Goal: Task Accomplishment & Management: Use online tool/utility

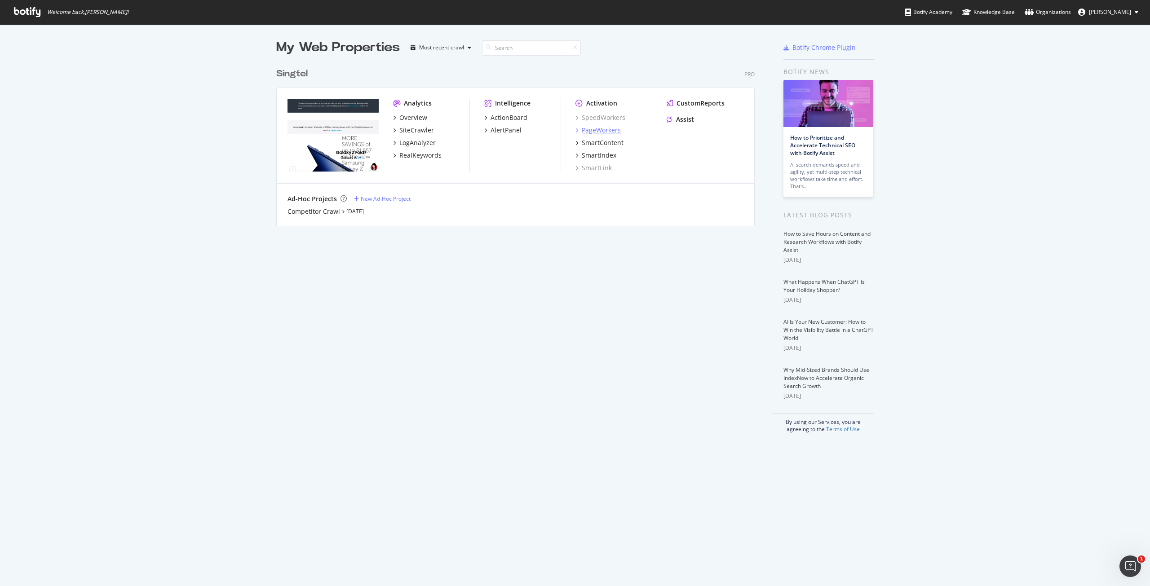
click at [592, 129] on div "PageWorkers" at bounding box center [601, 130] width 39 height 9
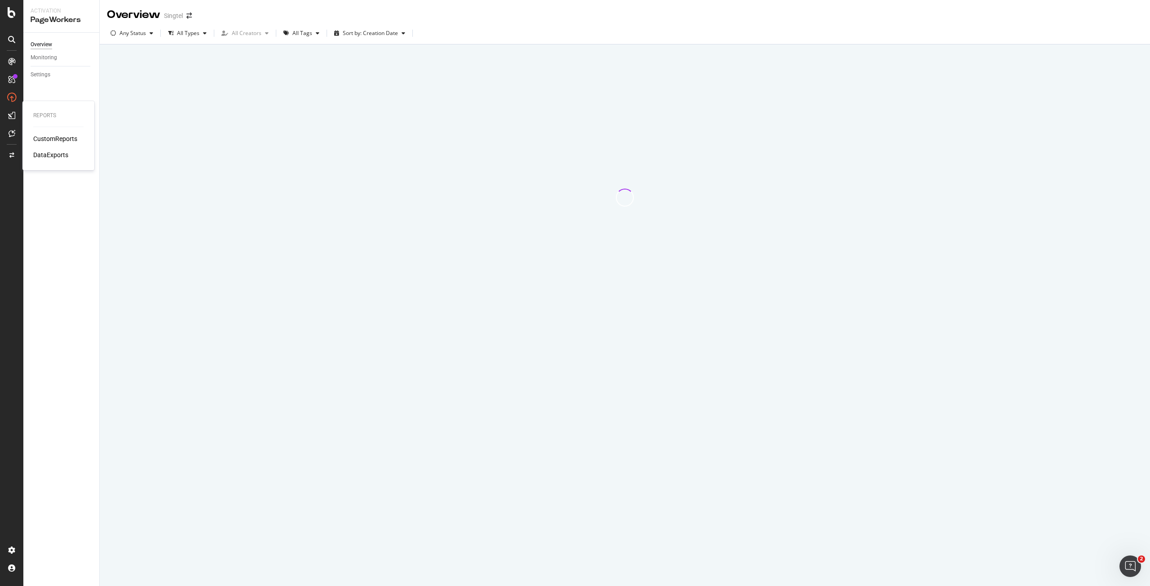
click at [53, 137] on div "CustomReports" at bounding box center [55, 138] width 44 height 9
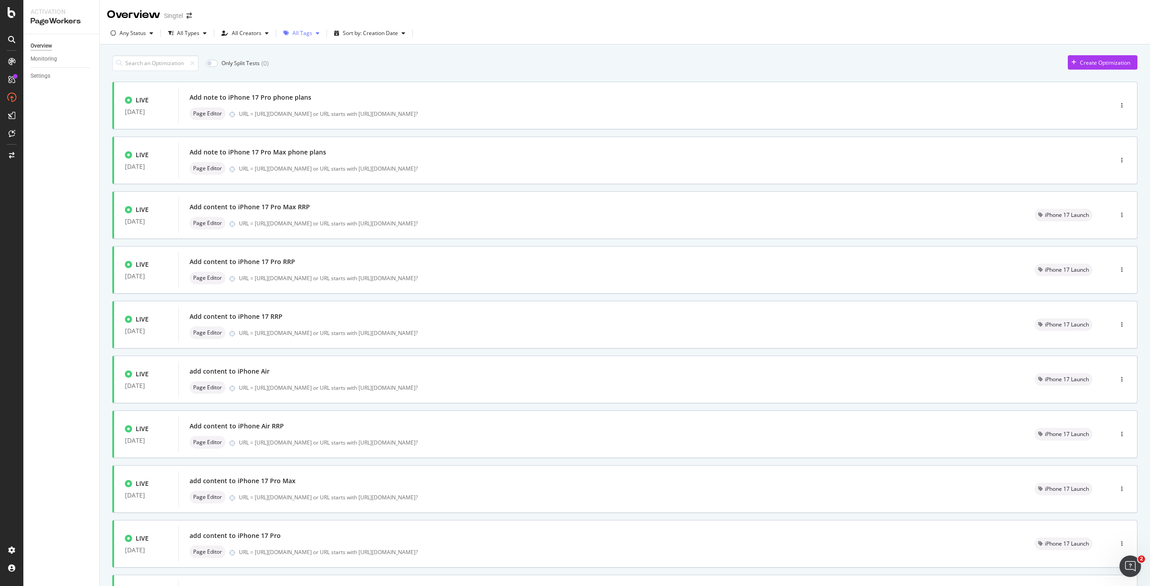
click at [303, 37] on div "All Tags" at bounding box center [301, 32] width 43 height 13
click at [313, 141] on div "iPhone Launch" at bounding box center [314, 141] width 36 height 8
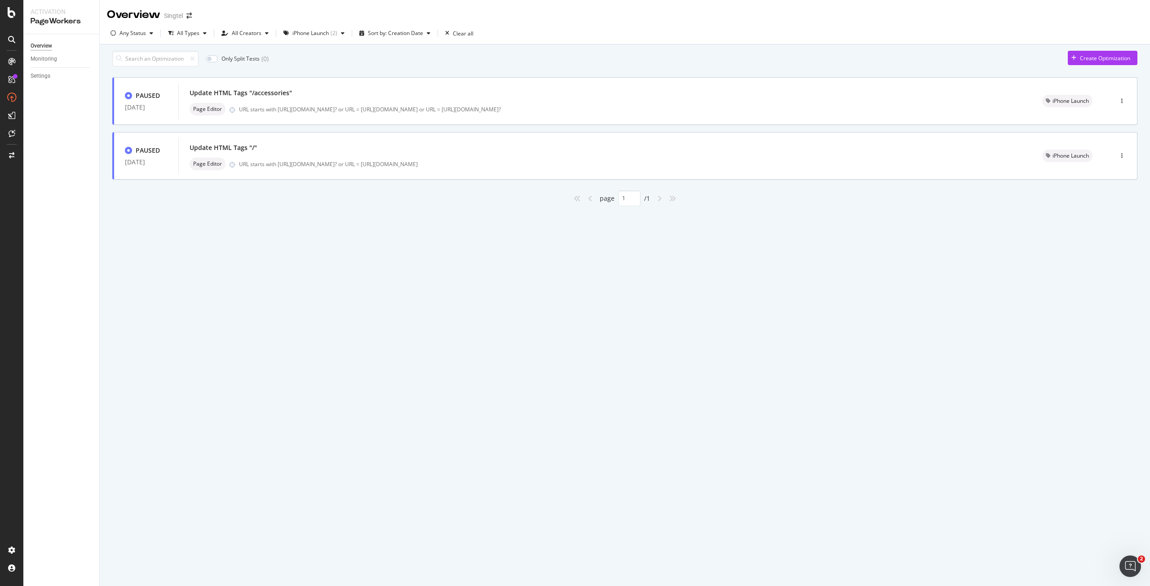
click at [441, 217] on div "Only Split Tests ( 0 ) Create Optimization PAUSED 09 Sep. 2024 Update HTML Tags…" at bounding box center [625, 140] width 1050 height 193
click at [343, 107] on div "Update HTML Tags "/accessories" Page Editor URL starts with https://shop.singte…" at bounding box center [605, 101] width 831 height 29
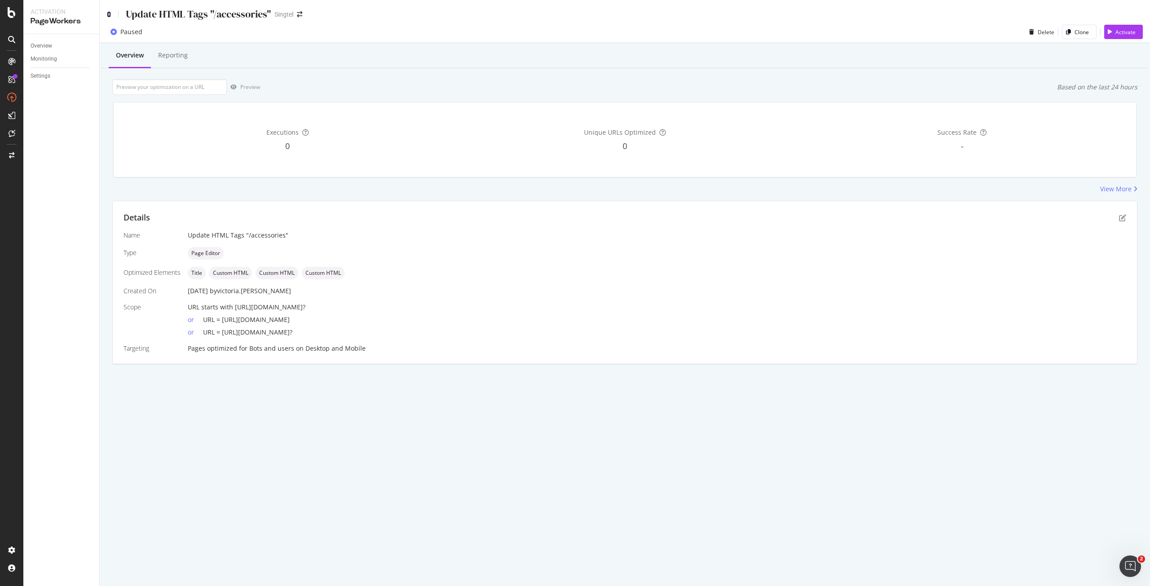
click at [107, 14] on icon at bounding box center [109, 14] width 4 height 6
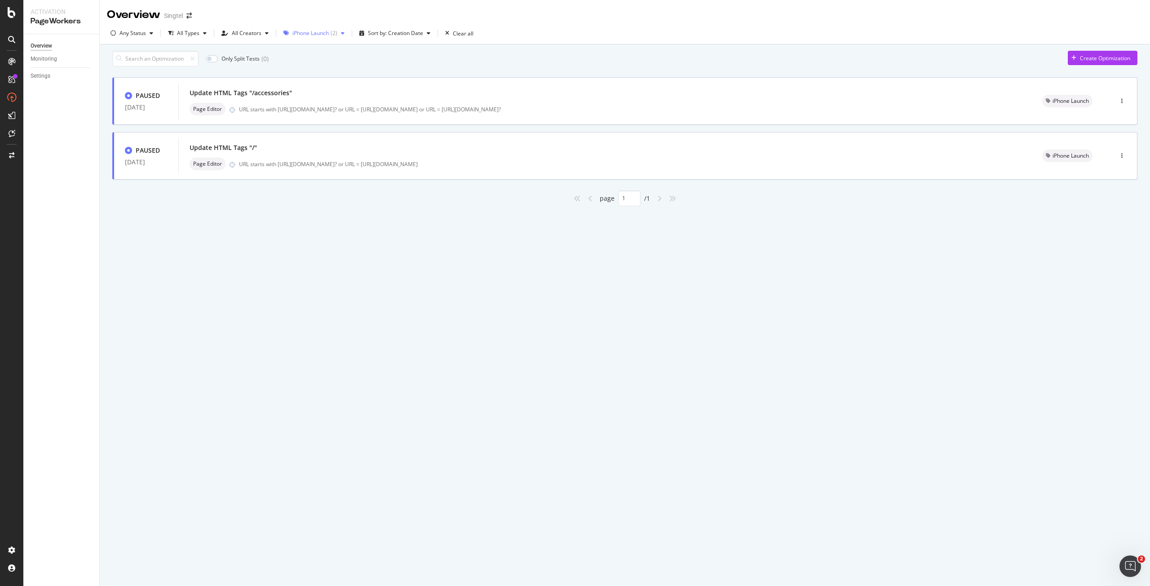
click at [337, 35] on div "button" at bounding box center [342, 33] width 11 height 5
click at [335, 51] on div "All Tags" at bounding box center [321, 52] width 70 height 8
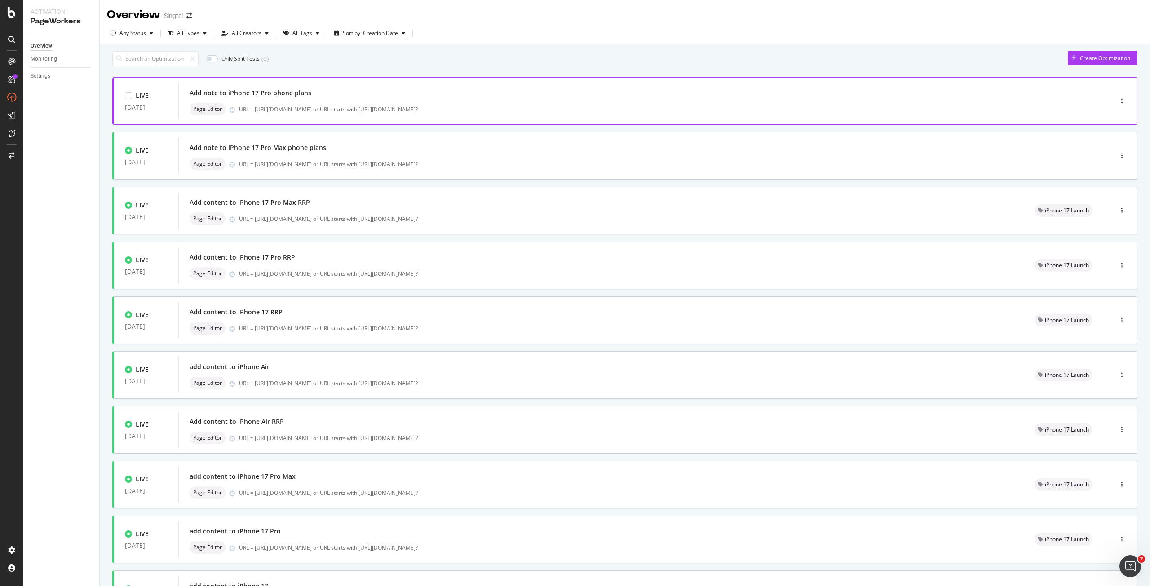
click at [495, 105] on div "Add note to iPhone 17 Pro phone plans Page Editor URL = https://shop.singtel.co…" at bounding box center [632, 101] width 885 height 29
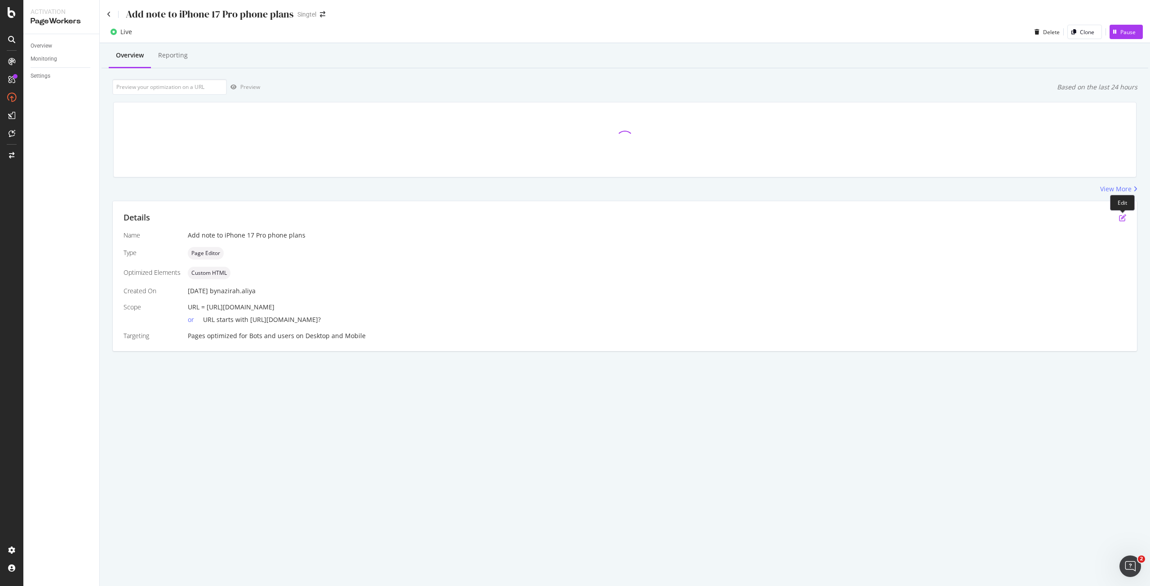
click at [1120, 218] on icon "pen-to-square" at bounding box center [1122, 217] width 7 height 7
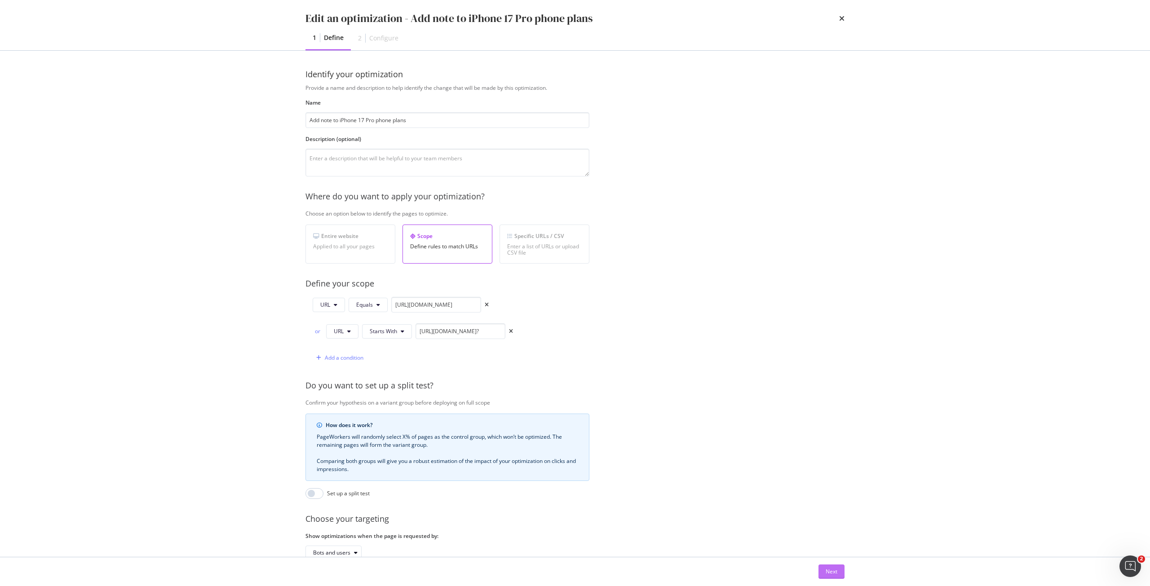
click at [837, 570] on div "Next" at bounding box center [831, 572] width 12 height 8
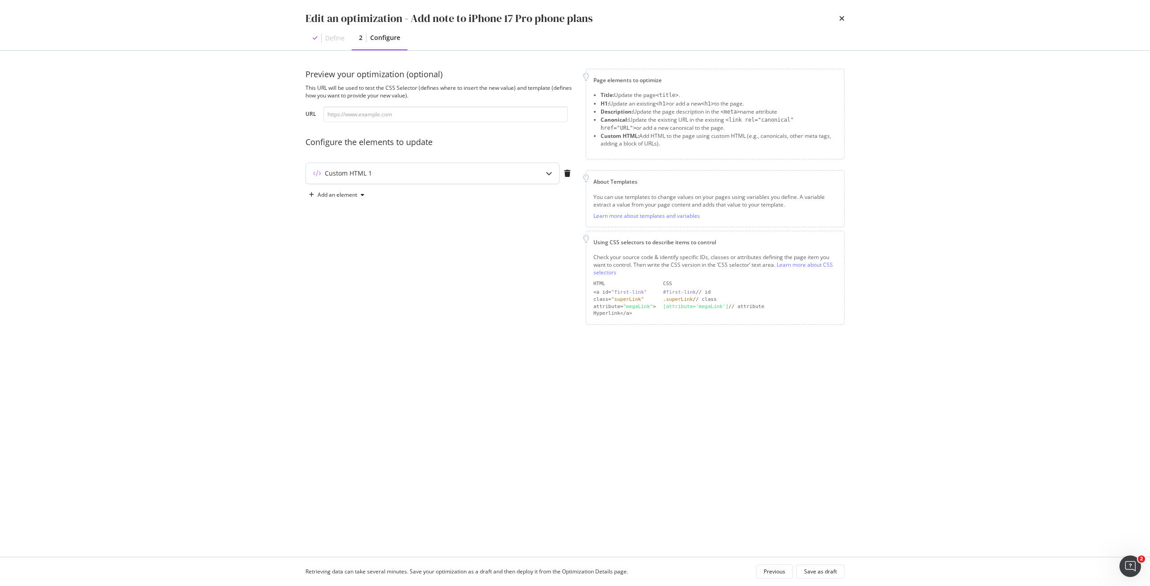
click at [534, 172] on div "Custom HTML 1" at bounding box center [432, 173] width 253 height 21
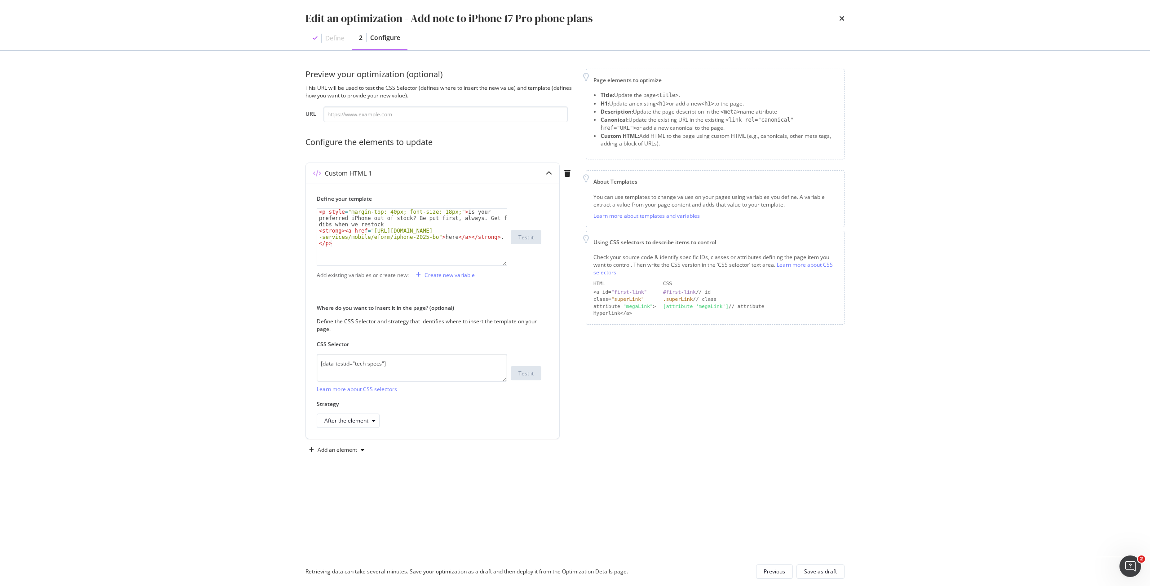
click at [846, 15] on div "Edit an optimization - Add note to iPhone 17 Pro phone plans Define 2 Configure" at bounding box center [574, 25] width 575 height 50
click at [842, 14] on div "times" at bounding box center [841, 18] width 5 height 15
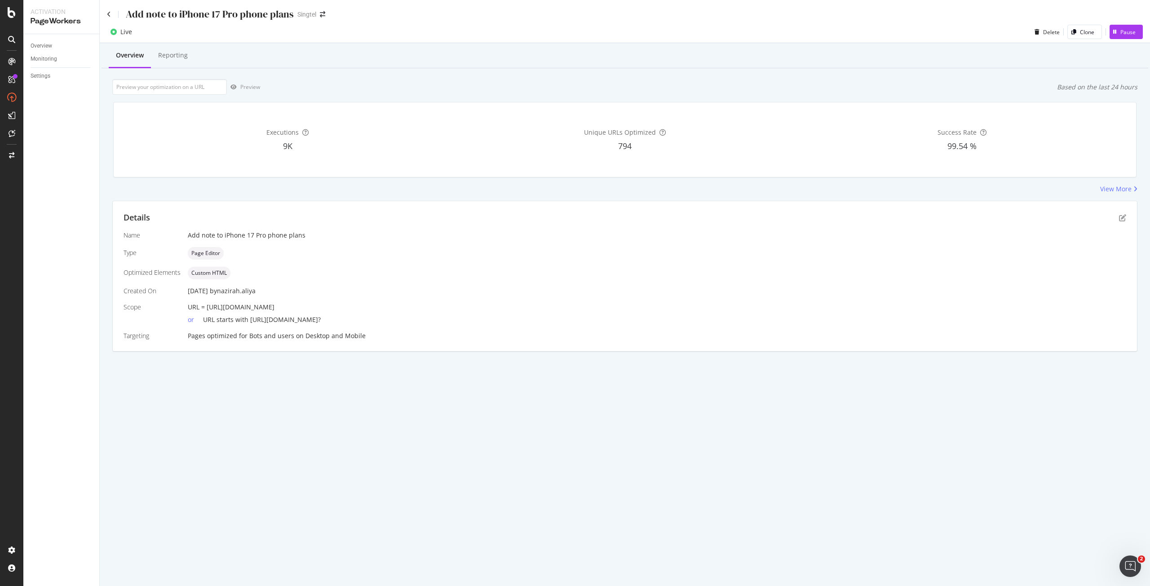
click at [110, 18] on div "Add note to iPhone 17 Pro phone plans" at bounding box center [200, 14] width 187 height 14
click at [110, 17] on icon at bounding box center [109, 14] width 4 height 6
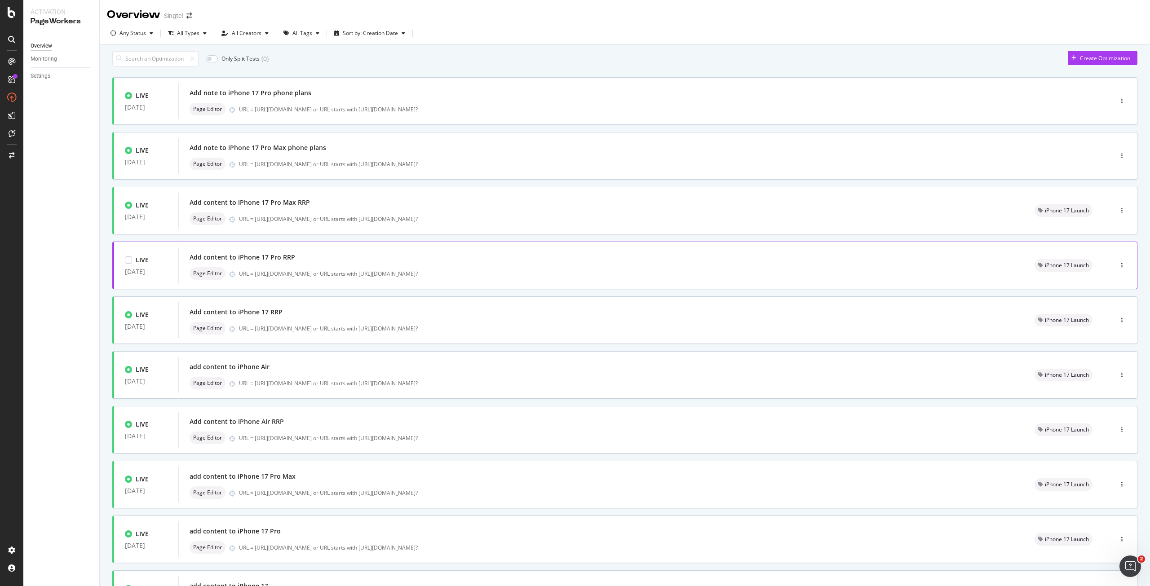
click at [492, 264] on div "Add content to iPhone 17 Pro RRP" at bounding box center [601, 257] width 823 height 13
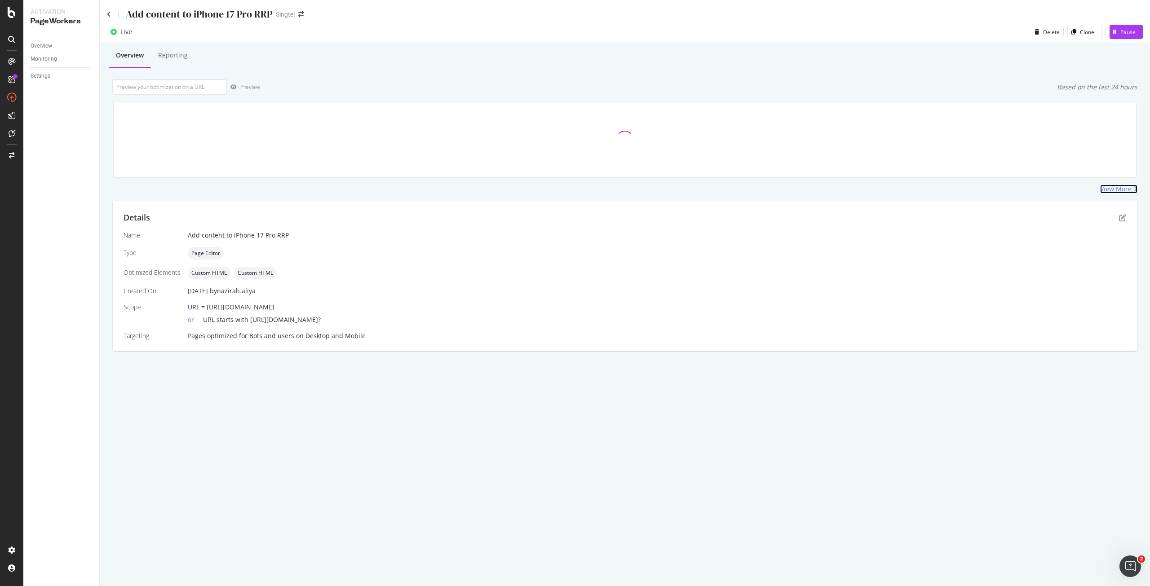
click at [1130, 190] on div "View More" at bounding box center [1115, 189] width 31 height 9
click at [1122, 220] on icon "pen-to-square" at bounding box center [1122, 217] width 7 height 7
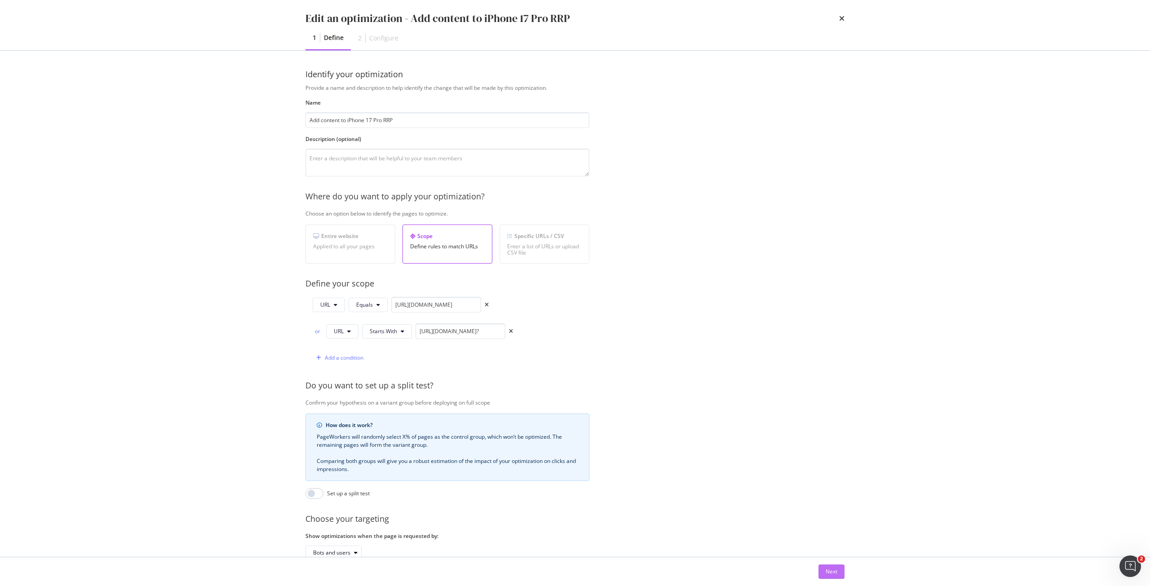
click at [829, 572] on div "Next" at bounding box center [831, 572] width 12 height 8
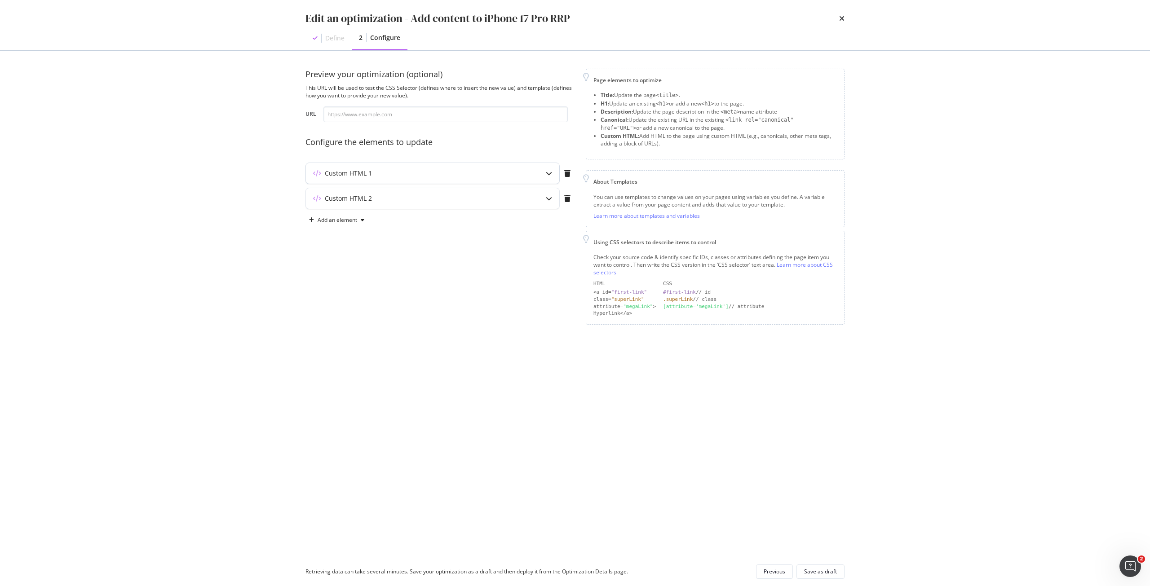
click at [445, 175] on div "Custom HTML 1" at bounding box center [415, 173] width 218 height 9
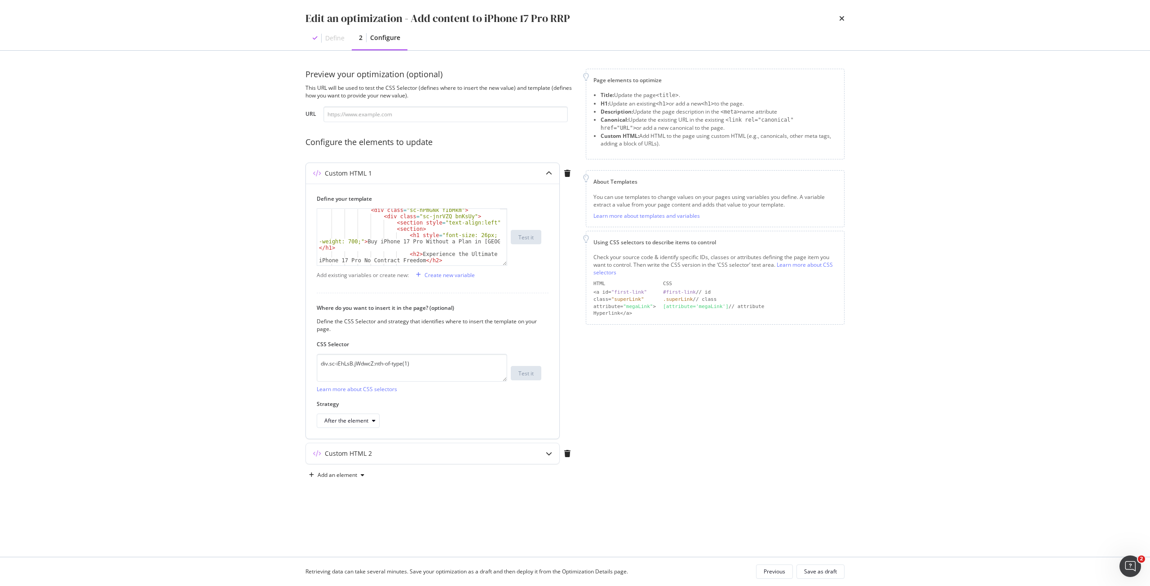
scroll to position [27, 0]
type textarea "<h1 style="font-size: 26px; font-weight: 700;">Buy iPhone 17 Pro Without a Plan…"
drag, startPoint x: 408, startPoint y: 234, endPoint x: 359, endPoint y: 241, distance: 49.5
click at [359, 241] on div "< div class = "sc-hPmGNk fIbMkm" > < div class = "sc-jnrVZQ bnKsUy" > < section…" at bounding box center [408, 241] width 183 height 69
click at [843, 17] on icon "times" at bounding box center [841, 18] width 5 height 7
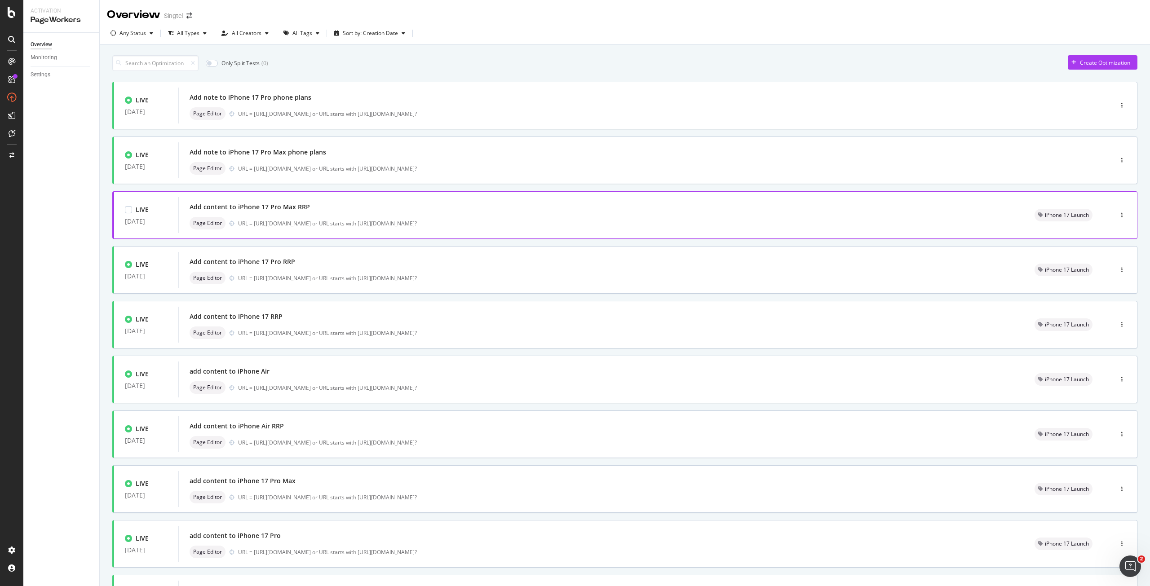
click at [319, 214] on div "Add content to iPhone 17 Pro Max RRP Page Editor URL = https://shop.singtel.com…" at bounding box center [601, 215] width 823 height 29
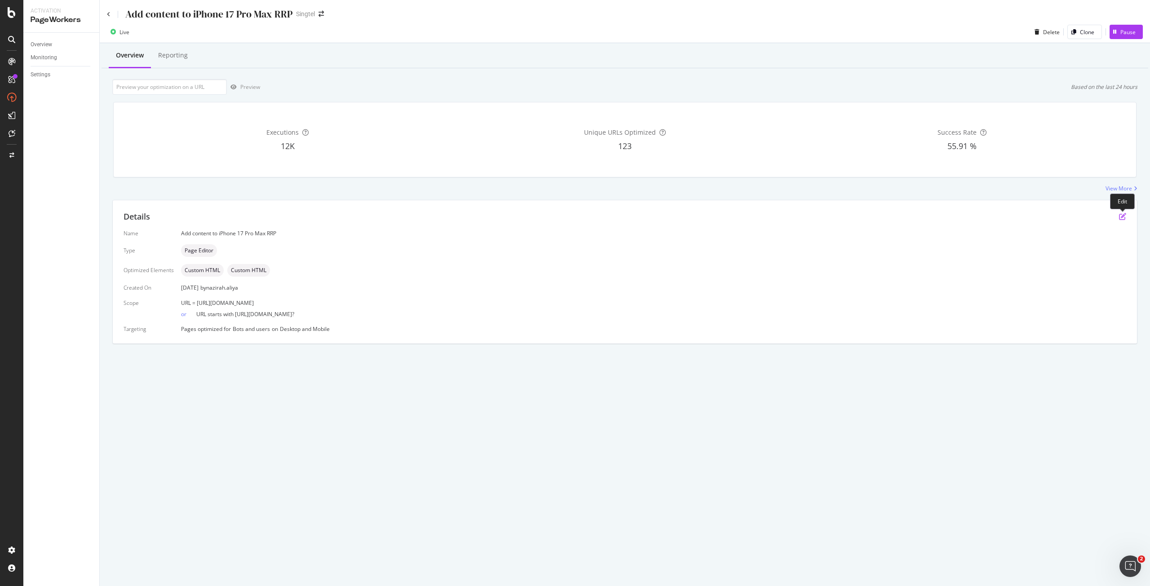
click at [1122, 217] on icon "pen-to-square" at bounding box center [1122, 216] width 7 height 7
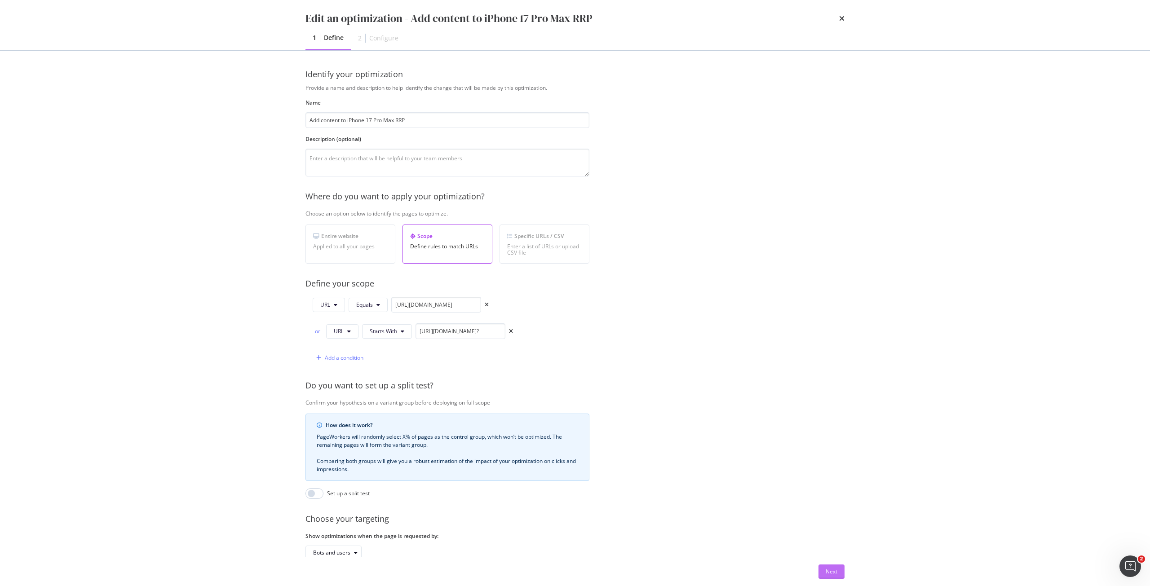
click at [837, 573] on button "Next" at bounding box center [831, 572] width 26 height 14
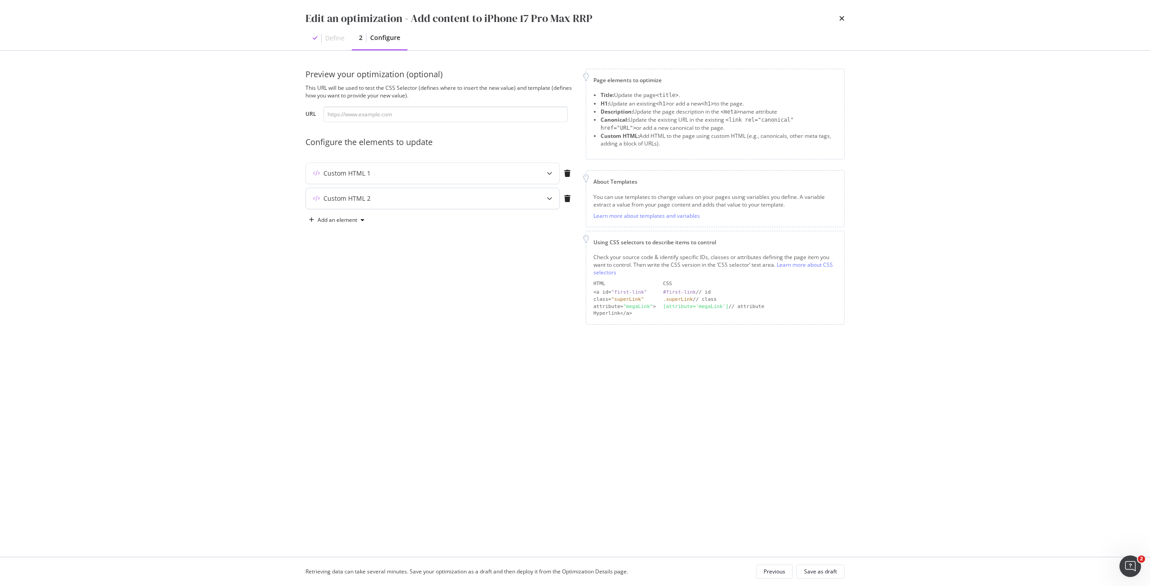
click at [467, 191] on div "Custom HTML 2" at bounding box center [432, 198] width 253 height 21
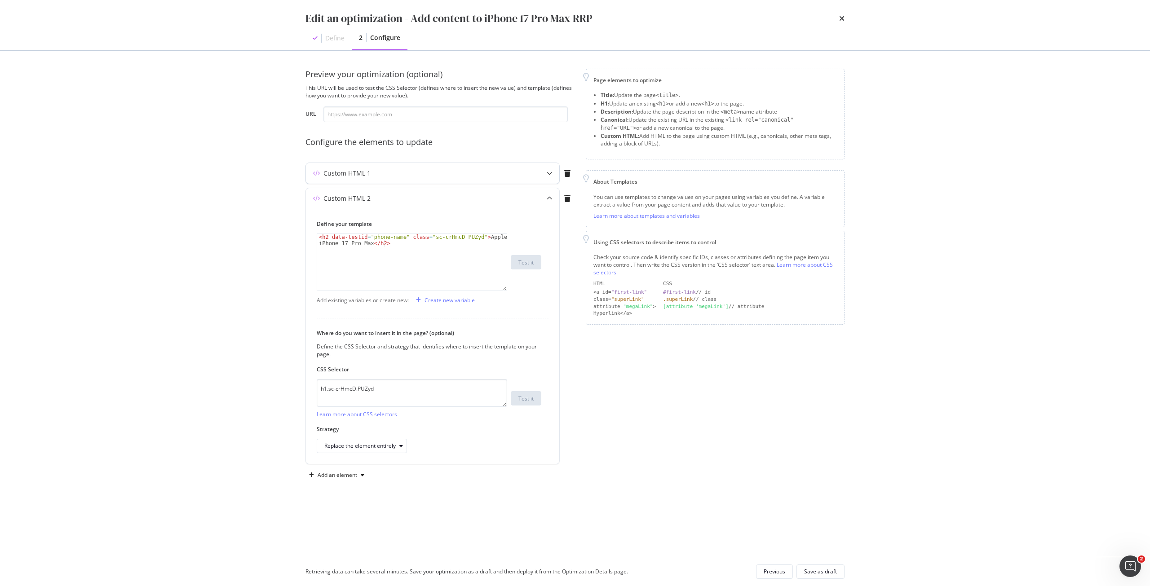
click at [465, 176] on div "Custom HTML 1" at bounding box center [415, 173] width 218 height 9
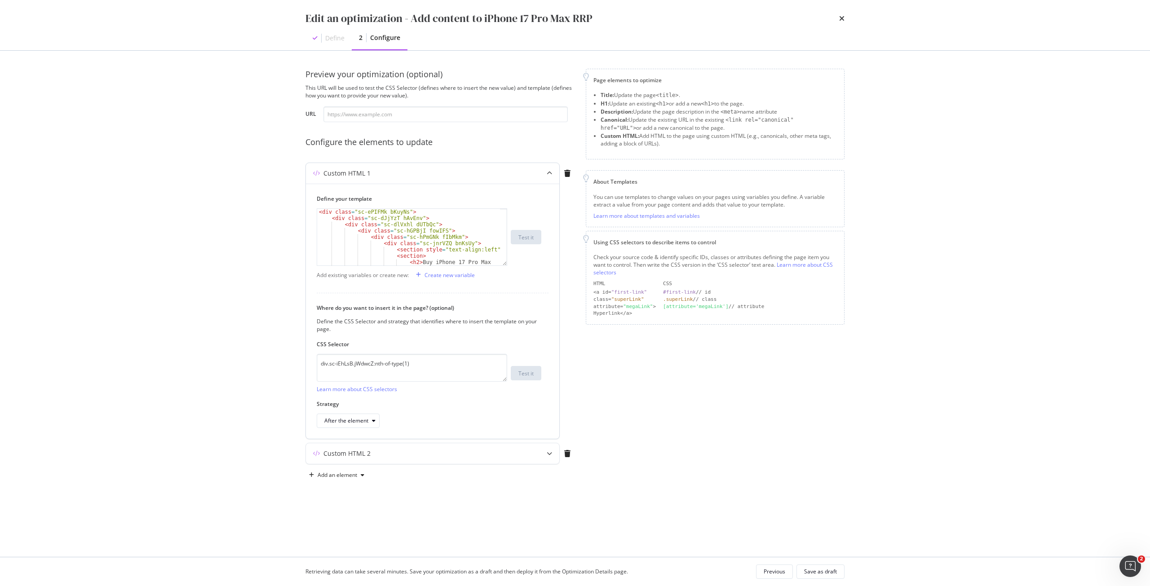
scroll to position [27, 0]
drag, startPoint x: 378, startPoint y: 240, endPoint x: 390, endPoint y: 243, distance: 12.6
click at [390, 243] on div "< div class = "sc-hPmGNk fIbMkm" > < div class = "sc-jnrVZQ bnKsUy" > < section…" at bounding box center [408, 270] width 183 height 126
type textarea "<h2>Experience Ultimate Power with No Contract Obligations </h2>"
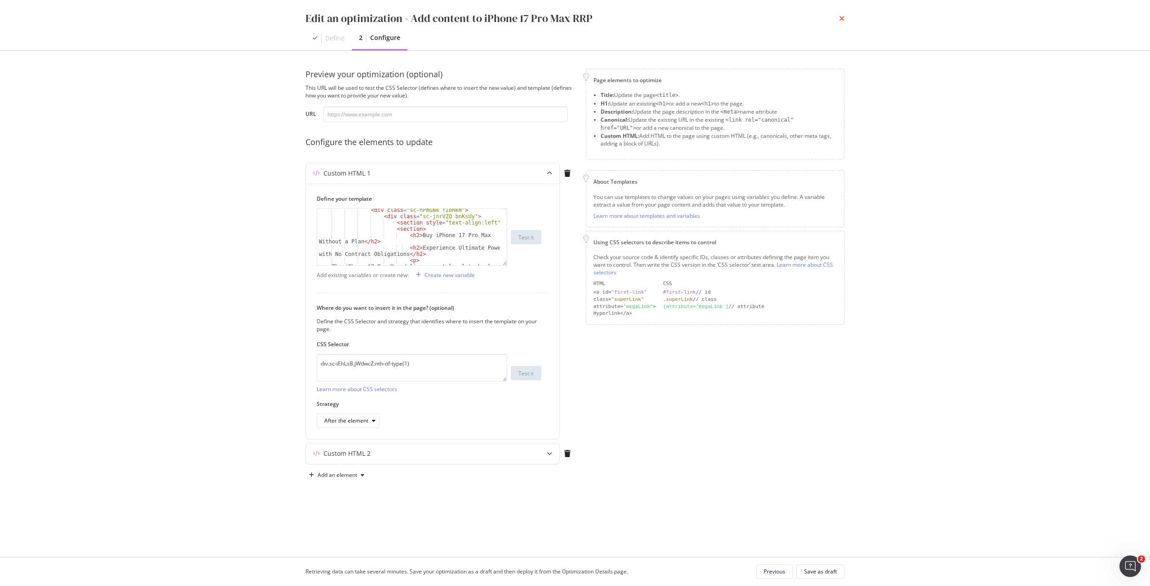
click at [843, 18] on icon "times" at bounding box center [841, 18] width 5 height 7
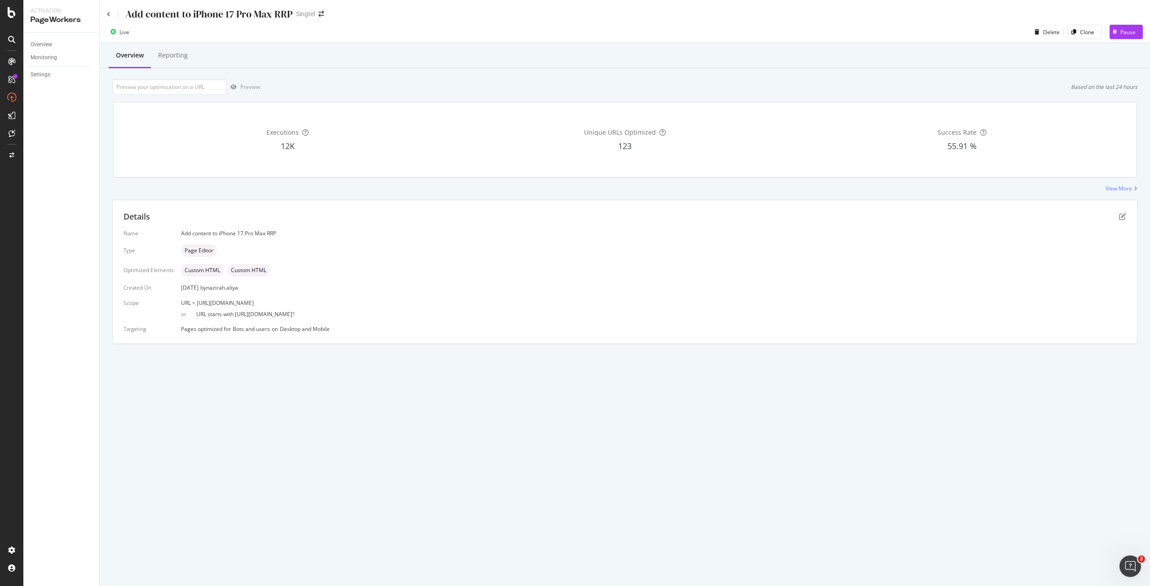
click at [112, 18] on div "Add content to iPhone 17 Pro Max RRP" at bounding box center [199, 14] width 185 height 14
click at [1119, 218] on icon "pen-to-square" at bounding box center [1122, 216] width 7 height 7
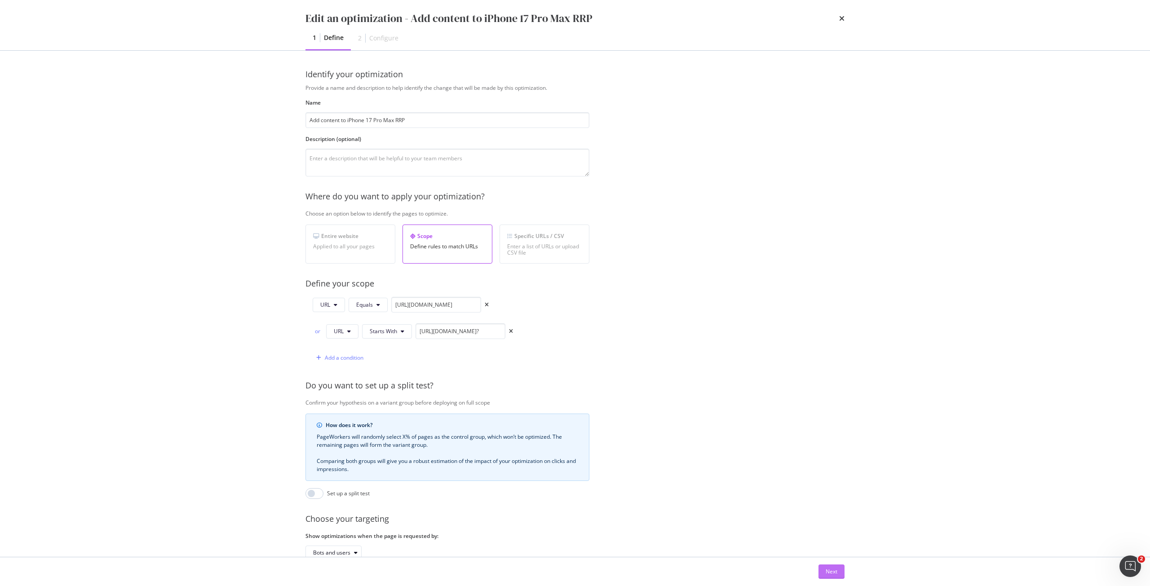
click at [834, 572] on div "Next" at bounding box center [831, 572] width 12 height 8
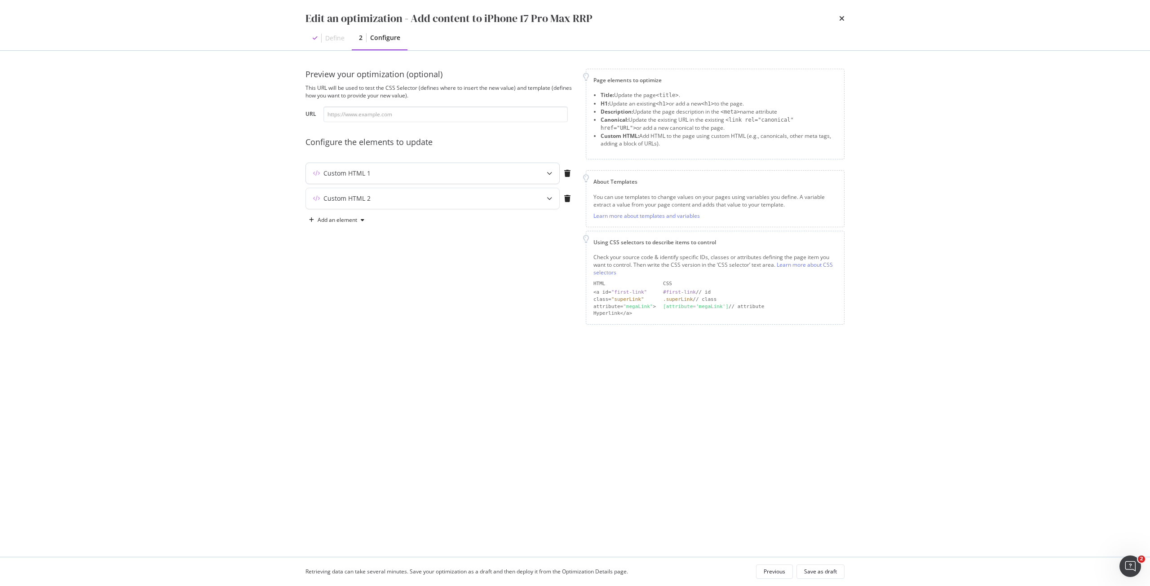
click at [371, 169] on div "Custom HTML 1" at bounding box center [415, 173] width 218 height 9
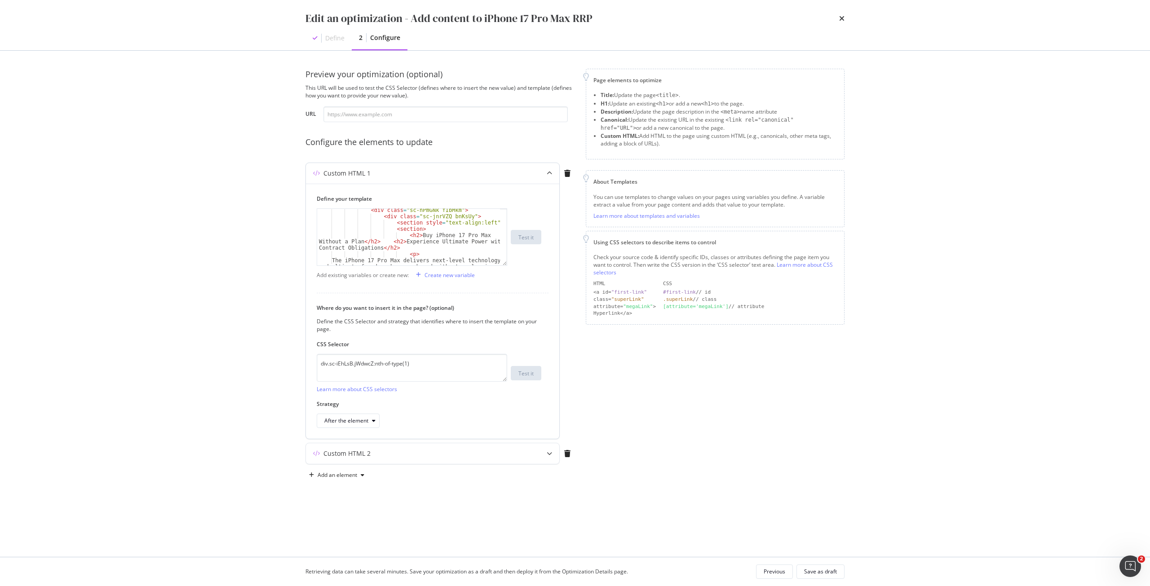
scroll to position [27, 0]
click at [410, 237] on div "< div class = "sc-hPmGNk fIbMkm" > < div class = "sc-jnrVZQ bnKsUy" > < section…" at bounding box center [408, 270] width 183 height 126
paste textarea "1 style="font-size: 26px; font-weight: 700;"
click at [331, 255] on div "< div class = "sc-hPmGNk fIbMkm" > < div class = "sc-jnrVZQ bnKsUy" > < section…" at bounding box center [408, 270] width 183 height 126
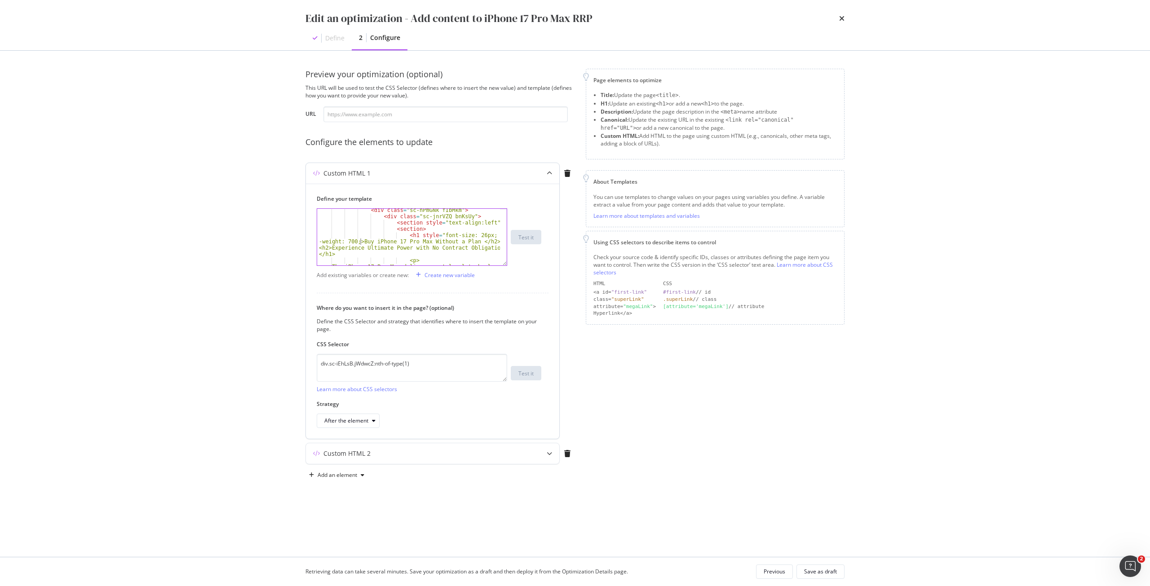
click at [359, 241] on div "< div class = "sc-hPmGNk fIbMkm" > < div class = "sc-jnrVZQ bnKsUy" > < section…" at bounding box center [408, 270] width 183 height 126
click at [357, 243] on div "< div class = "sc-hPmGNk fIbMkm" > < div class = "sc-jnrVZQ bnKsUy" > < section…" at bounding box center [408, 270] width 183 height 126
click at [407, 255] on div "< div class = "sc-hPmGNk fIbMkm" > < div class = "sc-jnrVZQ bnKsUy" > < section…" at bounding box center [408, 270] width 183 height 126
click at [331, 253] on div "< div class = "sc-hPmGNk fIbMkm" > < div class = "sc-jnrVZQ bnKsUy" > < section…" at bounding box center [408, 270] width 183 height 126
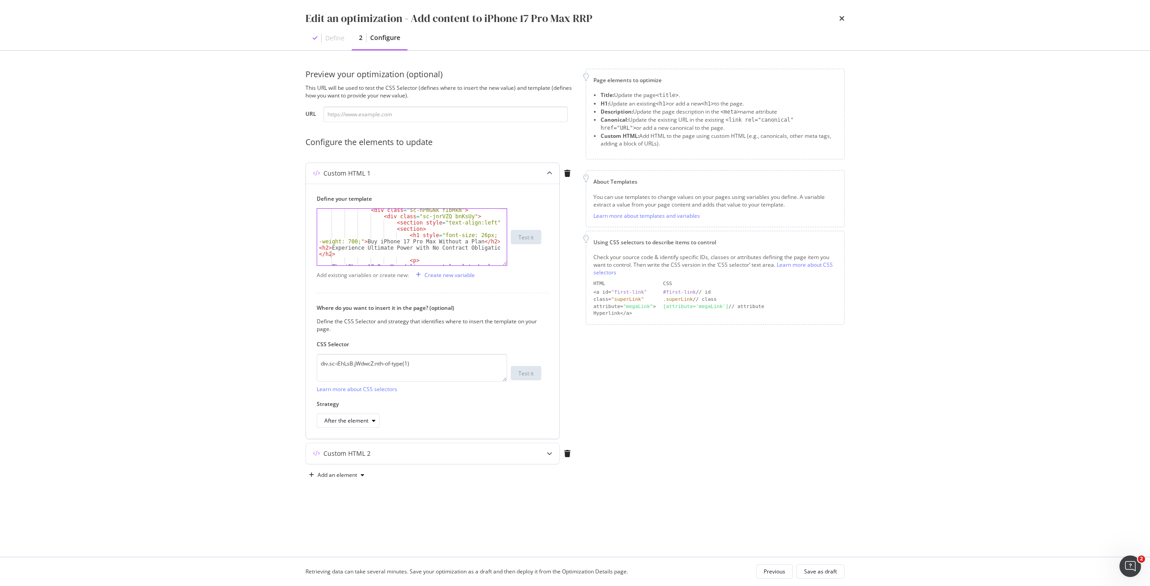
scroll to position [0, 53]
click at [485, 241] on div "< div class = "sc-hPmGNk fIbMkm" > < div class = "sc-jnrVZQ bnKsUy" > < section…" at bounding box center [408, 270] width 183 height 126
click at [411, 233] on div "</ p > </ section > < section > < h3 > Unmatched Power with the A19 Pro Chip </…" at bounding box center [408, 263] width 183 height 119
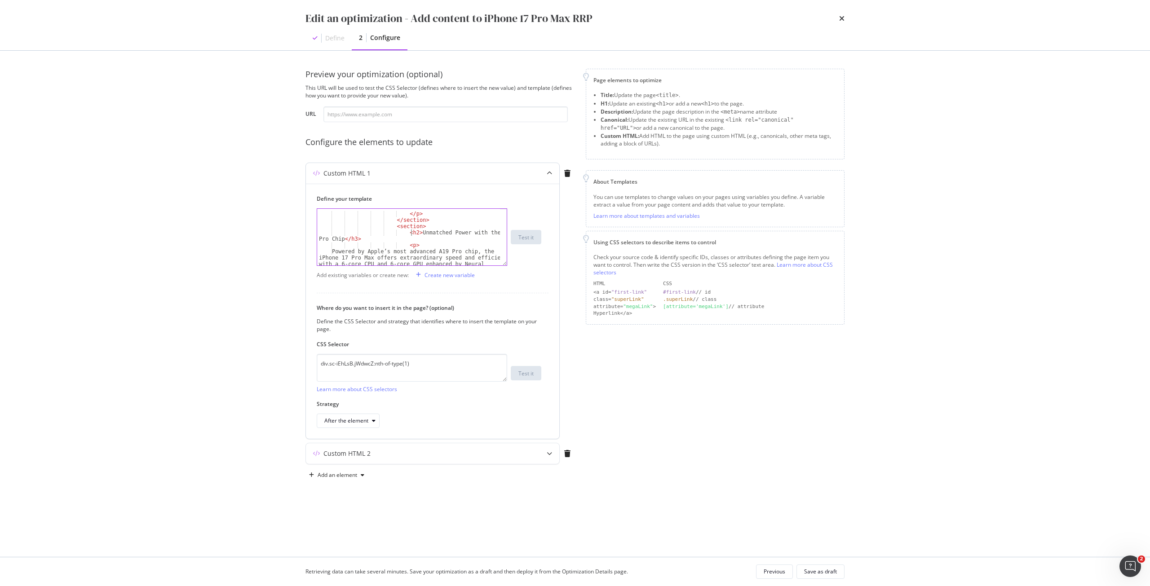
click at [355, 241] on div "</ p > </ section > < section > < h2 > Unmatched Power with the A19 Pro Chip </…" at bounding box center [408, 263] width 183 height 119
click at [411, 224] on div "</ p > </ section > < section > < h3 > Stunning Large Display and Durable Desig…" at bounding box center [408, 262] width 183 height 119
click at [374, 231] on div "</ p > </ section > < section > < h2 > Stunning Large Display and Durable Desig…" at bounding box center [408, 262] width 183 height 119
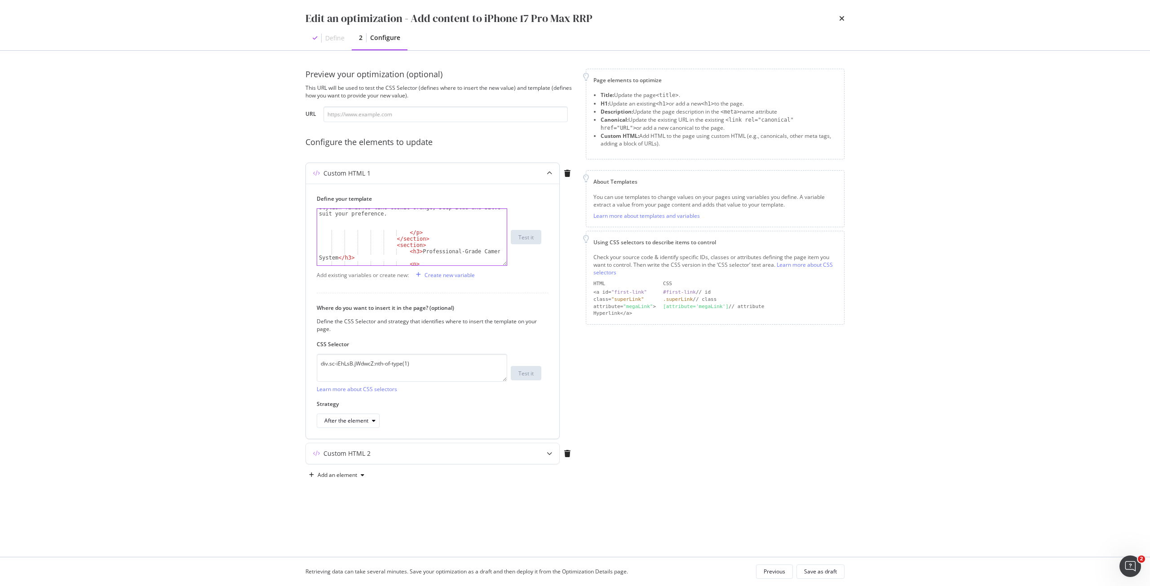
scroll to position [377, 0]
click at [411, 225] on div "</ section > < section > < h3 > Professional-Grade Camera System </ h3 > < p > …" at bounding box center [408, 272] width 183 height 126
click at [352, 230] on div "</ section > < section > < h2 > Professional-Grade Camera System </ h3 > < p > …" at bounding box center [408, 272] width 183 height 126
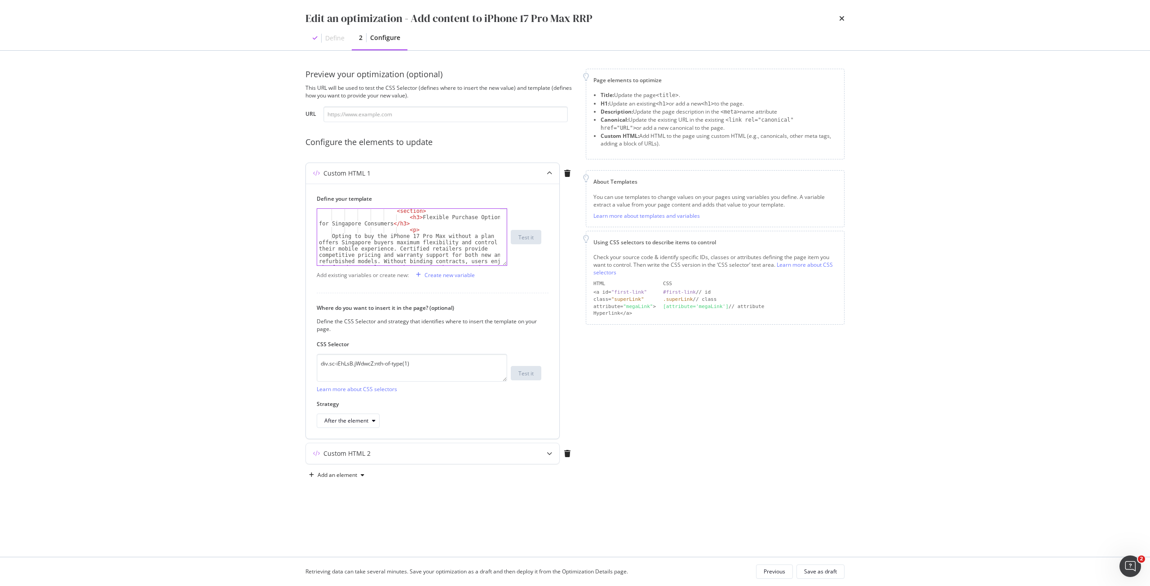
click at [409, 217] on div "< section > < h3 > Flexible Purchase Options for Singapore Consumers </ h3 > < …" at bounding box center [408, 267] width 183 height 119
click at [398, 225] on div "< section > < h2 > Flexible Purchase Options for Singapore Consumers </ h3 > < …" at bounding box center [408, 267] width 183 height 119
type textarea "<h2>Flexible Purchase Options for Singapore Consumers </h2>"
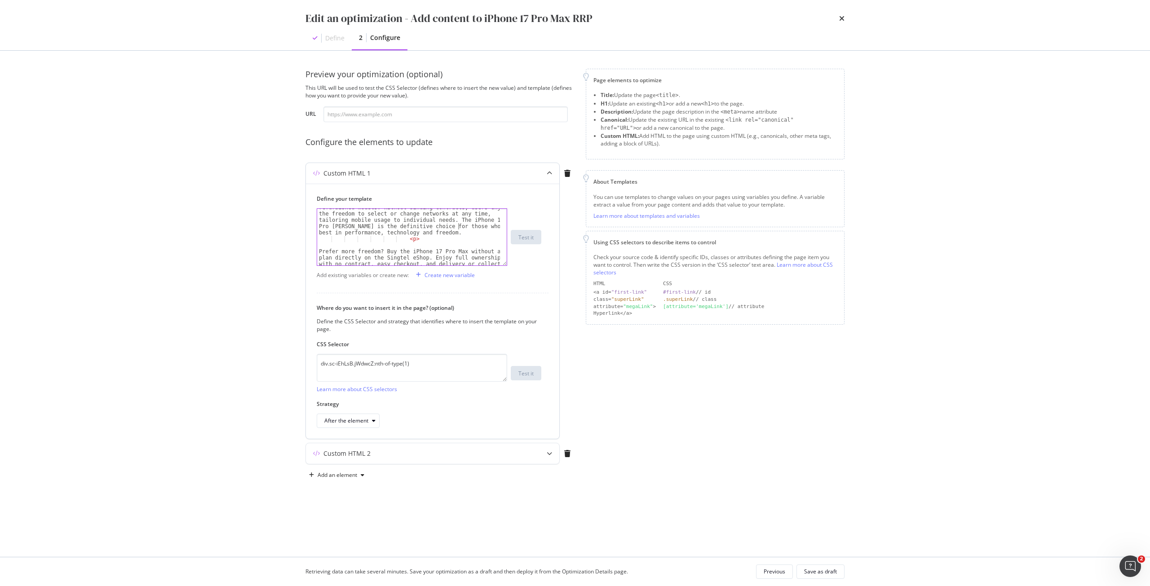
click at [459, 229] on div "Opting to buy the iPhone 17 Pro Max without a plan offers Singapore buyers maxi…" at bounding box center [408, 248] width 183 height 138
click at [463, 233] on div "Opting to buy the iPhone 17 Pro Max without a plan offers Singapore buyers maxi…" at bounding box center [408, 248] width 183 height 138
type textarea "</p?"
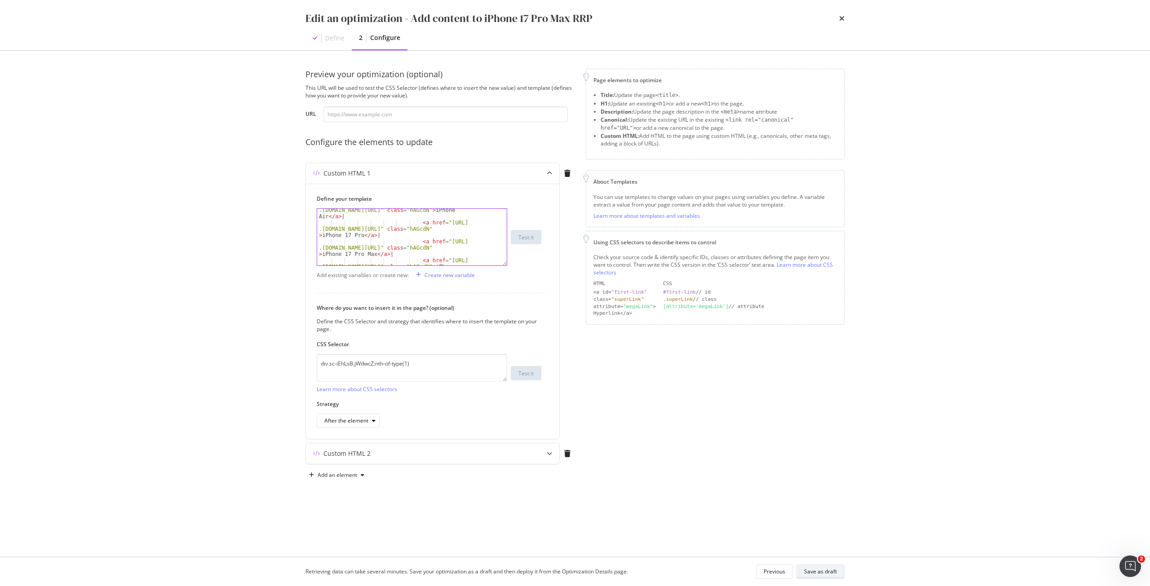
type textarea ">"
click at [818, 574] on div "Save as draft" at bounding box center [820, 572] width 33 height 8
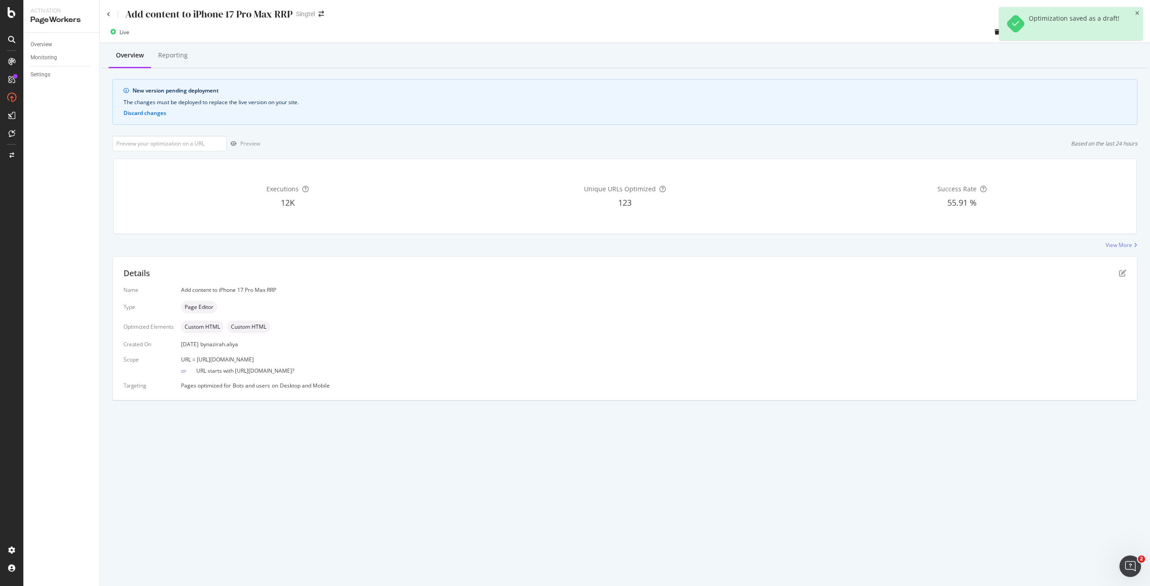
drag, startPoint x: 398, startPoint y: 354, endPoint x: 194, endPoint y: 357, distance: 203.9
click at [194, 357] on div "Name Add content to iPhone 17 Pro Max RRP Type Page Editor Optimized Elements C…" at bounding box center [625, 337] width 1002 height 103
copy span "[URL][DOMAIN_NAME]"
click at [213, 144] on input "url" at bounding box center [169, 144] width 115 height 16
paste input "[URL][DOMAIN_NAME]"
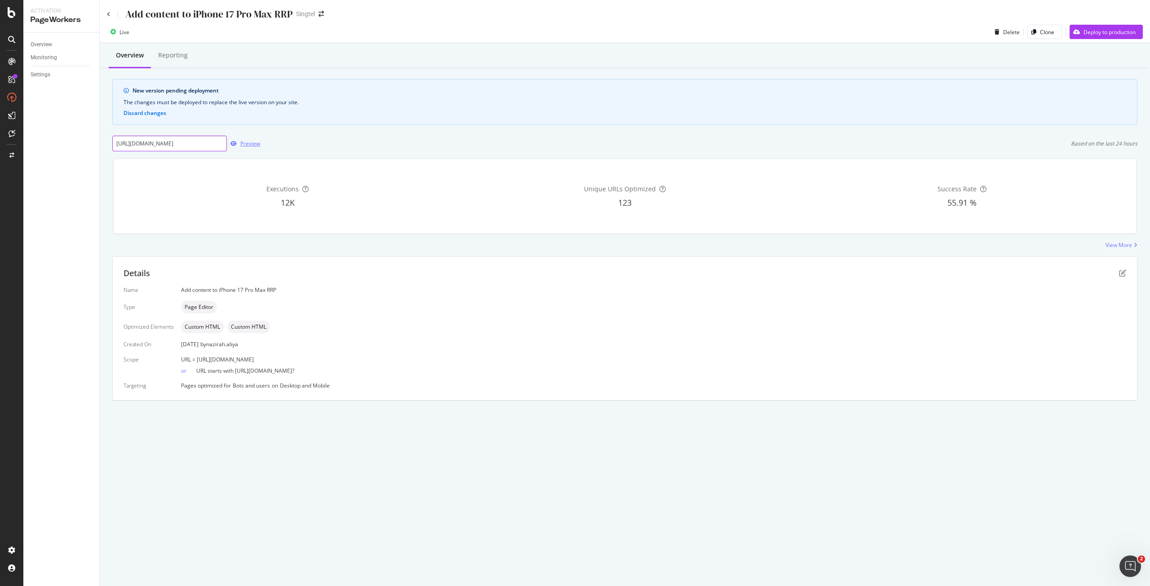
scroll to position [0, 85]
type input "[URL][DOMAIN_NAME]"
click at [243, 149] on div "Preview" at bounding box center [243, 143] width 33 height 13
click at [1121, 270] on icon "pen-to-square" at bounding box center [1122, 272] width 7 height 7
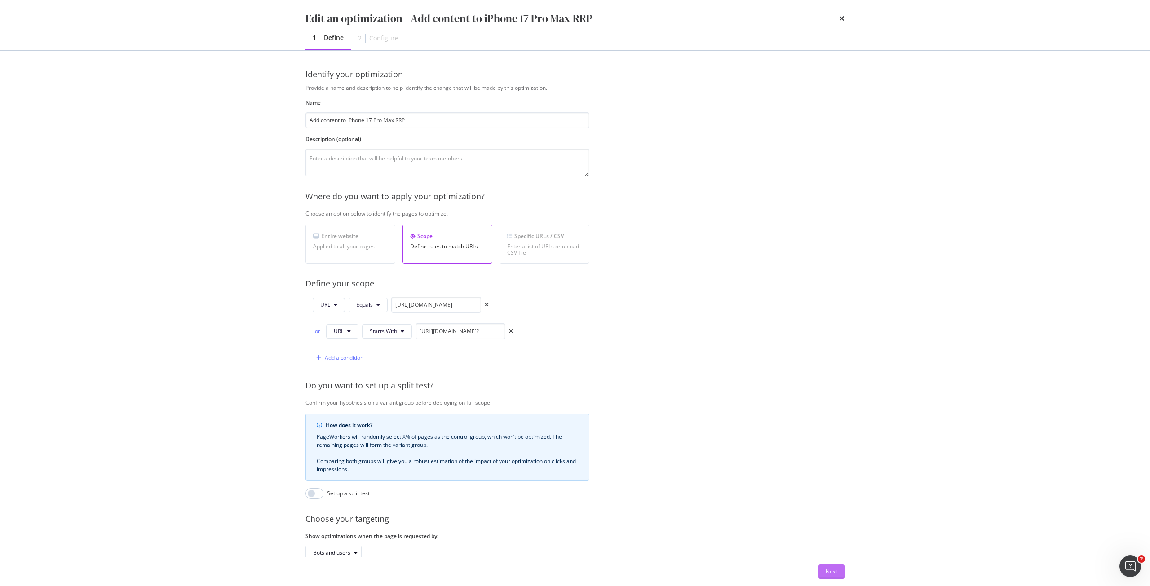
click at [831, 572] on div "Next" at bounding box center [831, 572] width 12 height 8
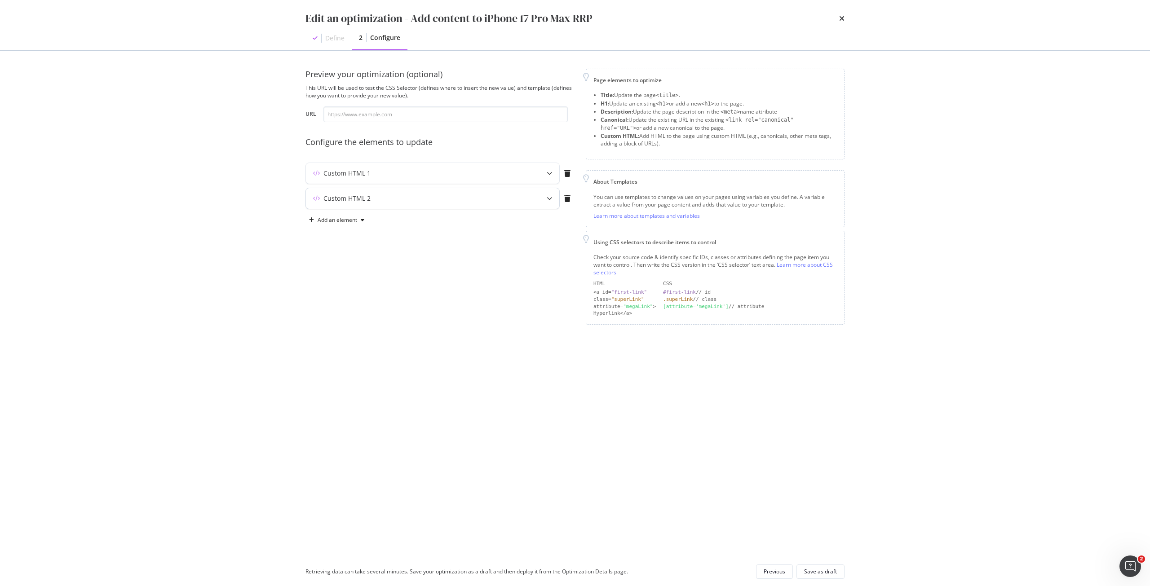
click at [481, 201] on div "Custom HTML 2" at bounding box center [415, 198] width 218 height 9
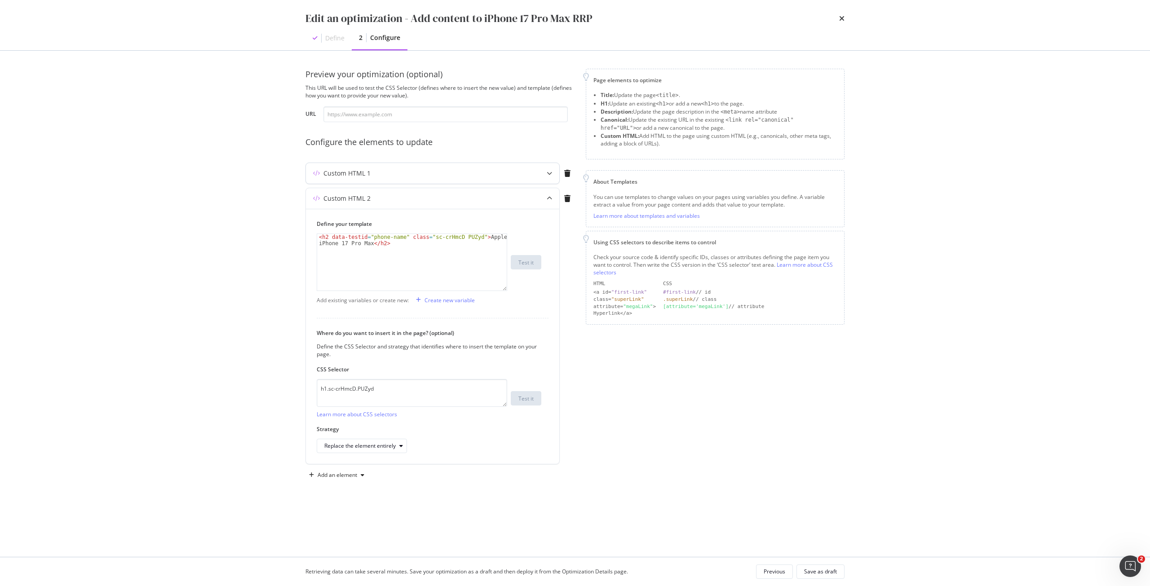
click at [522, 173] on div "Custom HTML 1" at bounding box center [415, 173] width 218 height 9
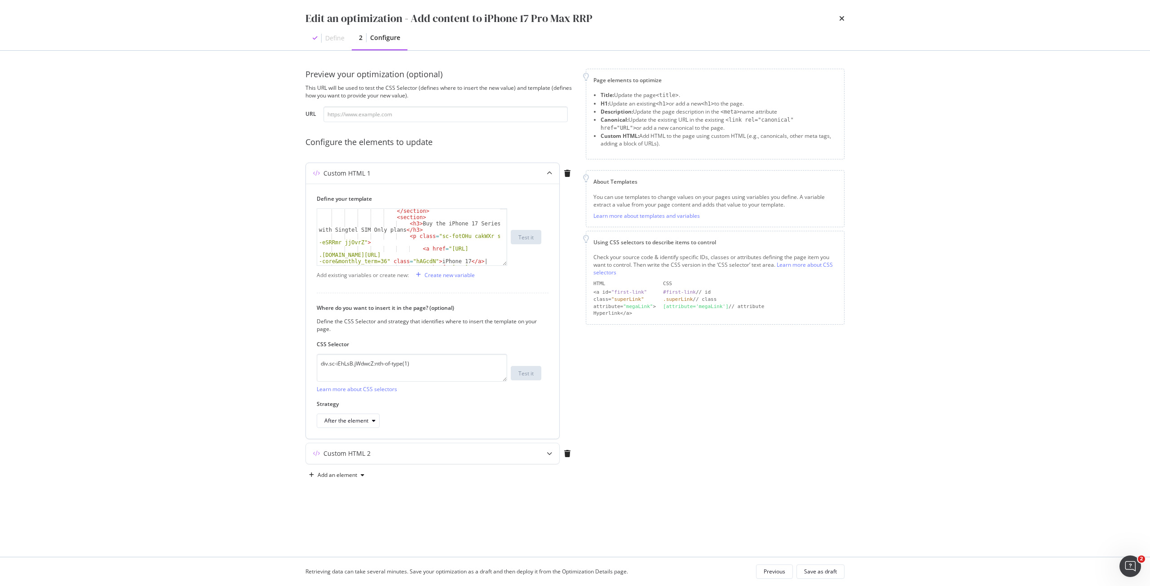
scroll to position [808, 0]
click at [439, 244] on div "< a href = "https://shop .singtel.com/phones/apple-iphone-17-pro" class = "hAGc…" at bounding box center [408, 234] width 183 height 82
type textarea "<a href="https://shop.singtel.com/phones/apple-iphone-17" class="hAGcdN">iPhone…"
click at [836, 569] on div "Save as draft" at bounding box center [820, 572] width 33 height 8
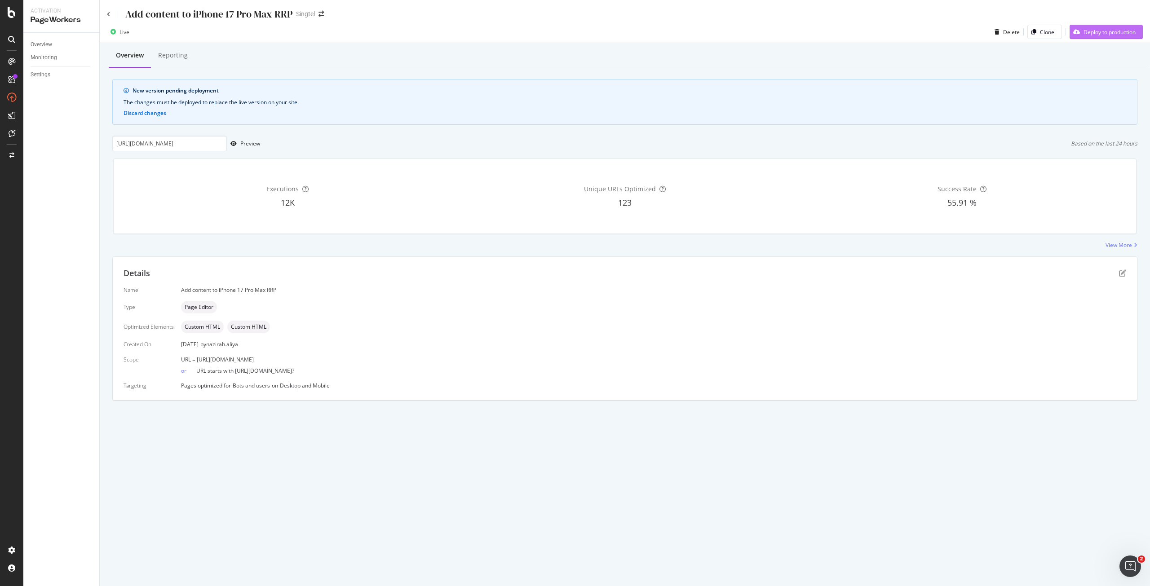
click at [1119, 31] on div "Deploy to production" at bounding box center [1109, 32] width 52 height 8
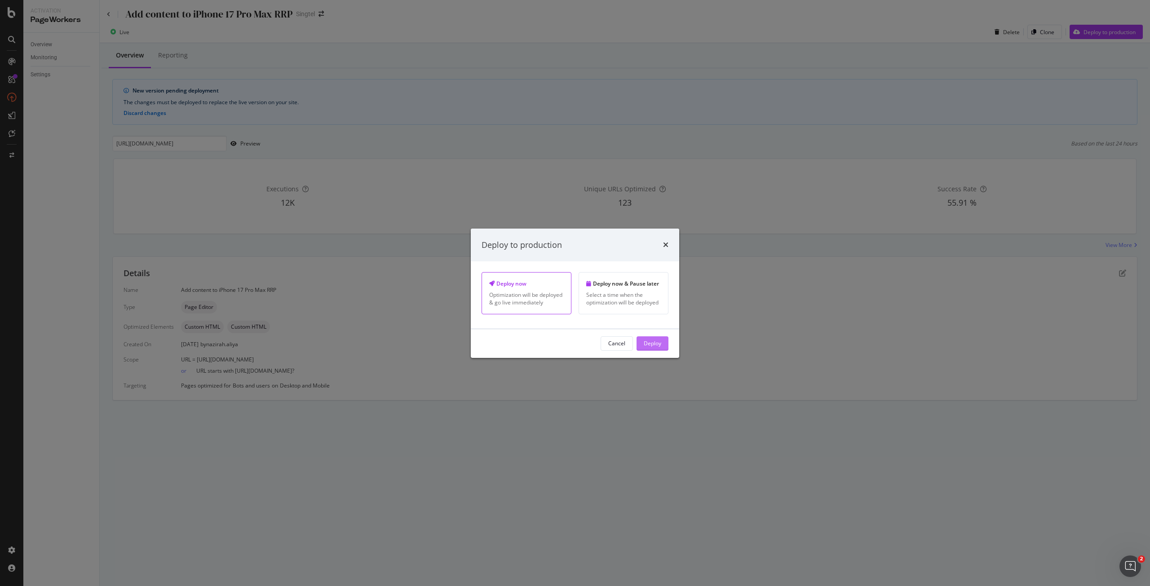
click at [657, 350] on button "Deploy" at bounding box center [652, 343] width 32 height 14
